Goal: Task Accomplishment & Management: Manage account settings

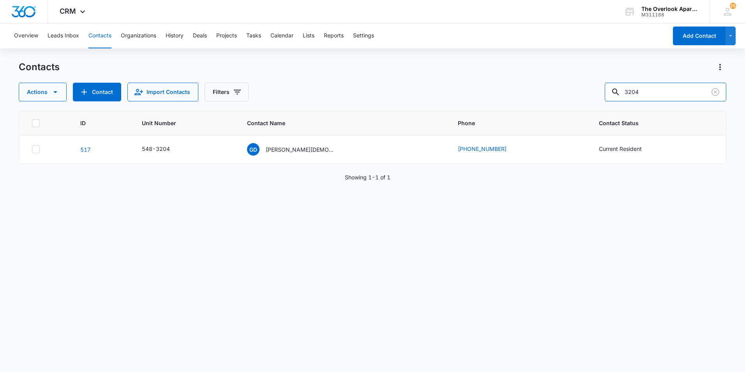
drag, startPoint x: 681, startPoint y: 92, endPoint x: 285, endPoint y: 94, distance: 395.7
click at [297, 96] on div "Actions Contact Import Contacts Filters 3204" at bounding box center [373, 92] width 708 height 19
type input "10208"
click at [318, 149] on p "[PERSON_NAME] & [PERSON_NAME]" at bounding box center [305, 149] width 70 height 8
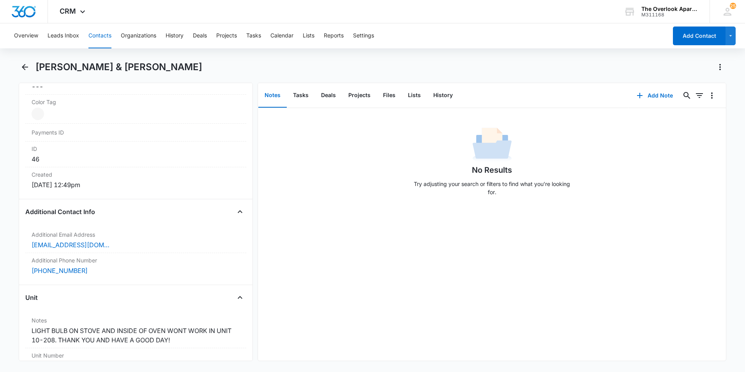
scroll to position [546, 0]
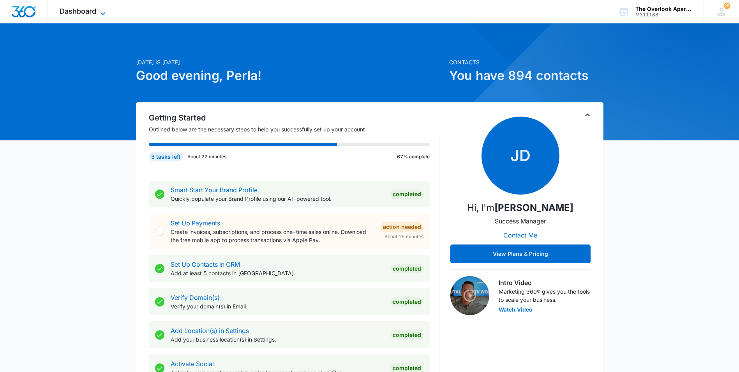
click at [92, 9] on span "Dashboard" at bounding box center [78, 11] width 37 height 8
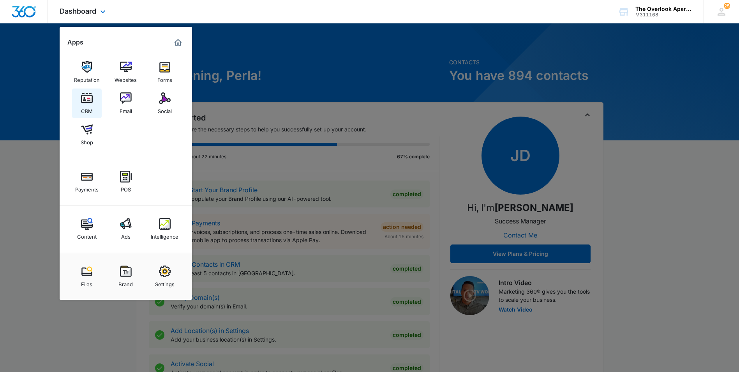
click at [91, 99] on img at bounding box center [87, 98] width 12 height 12
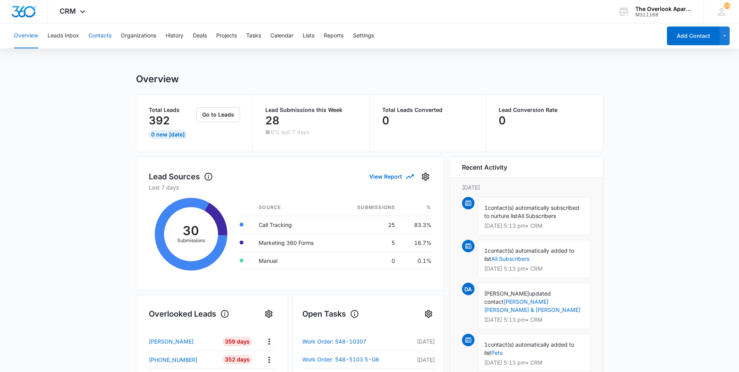
click at [99, 32] on button "Contacts" at bounding box center [99, 35] width 23 height 25
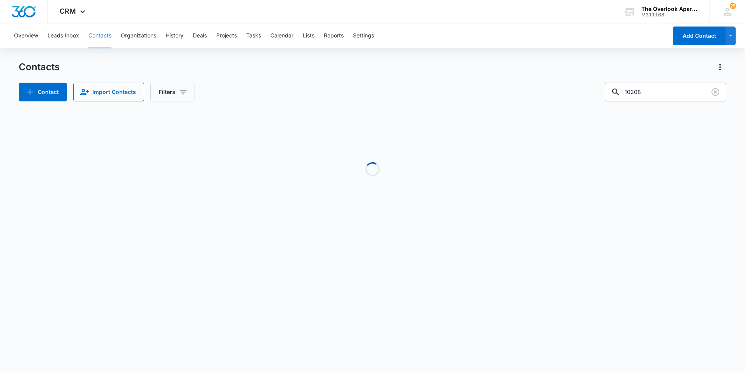
click at [663, 95] on input "10208" at bounding box center [666, 92] width 122 height 19
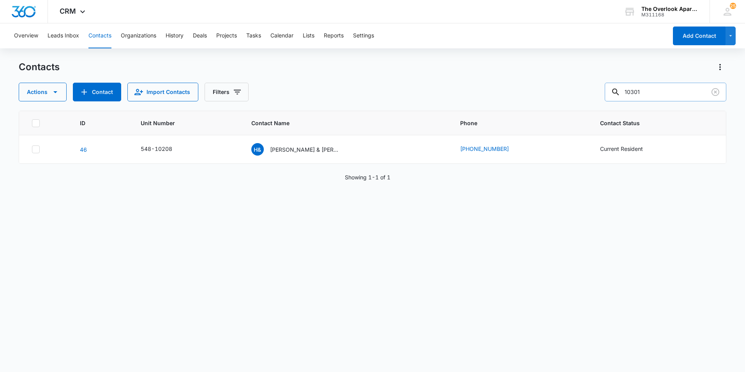
type input "10301"
click at [307, 147] on p "Pascual Zapata De La Cruz Joel Suarez Zapata Jose Luis Soto Reyes & Alberto Sua…" at bounding box center [305, 149] width 70 height 8
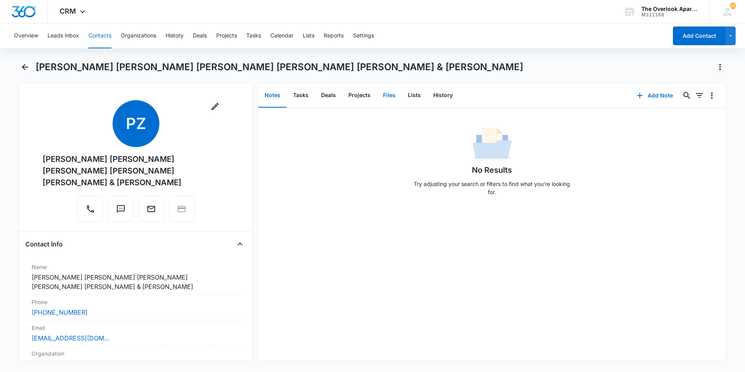
click at [392, 97] on button "Files" at bounding box center [389, 95] width 25 height 24
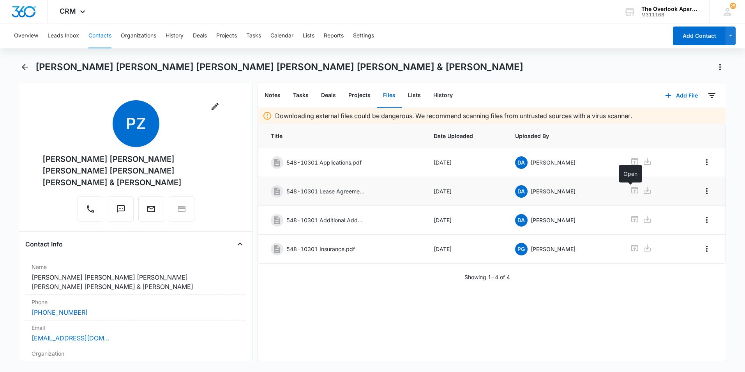
click at [630, 186] on icon at bounding box center [634, 190] width 9 height 9
click at [630, 244] on icon at bounding box center [634, 247] width 9 height 9
